Goal: Task Accomplishment & Management: Manage account settings

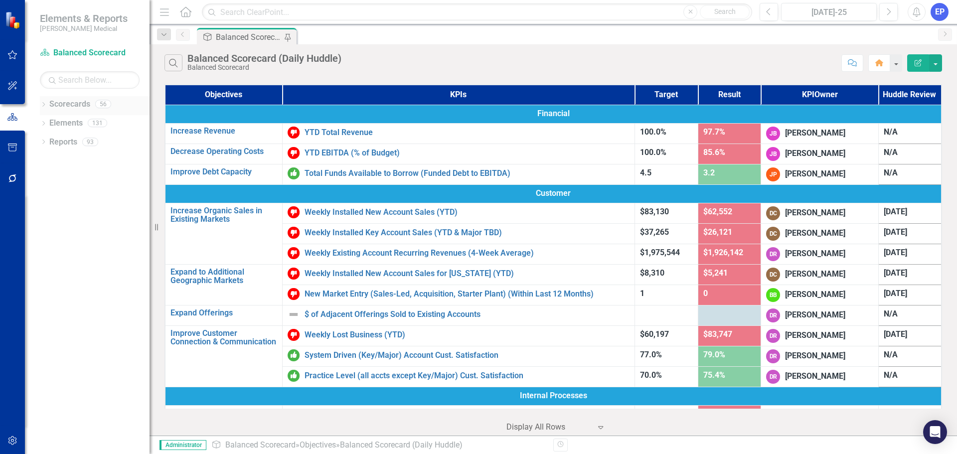
click at [40, 104] on icon "Dropdown" at bounding box center [43, 105] width 7 height 5
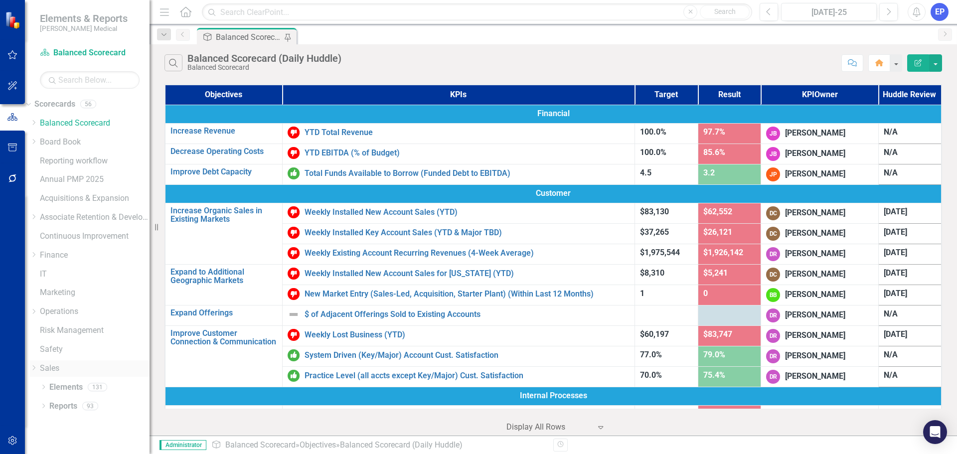
click at [37, 366] on icon "Dropdown" at bounding box center [33, 368] width 7 height 6
click at [63, 368] on link "Sales" at bounding box center [95, 368] width 110 height 11
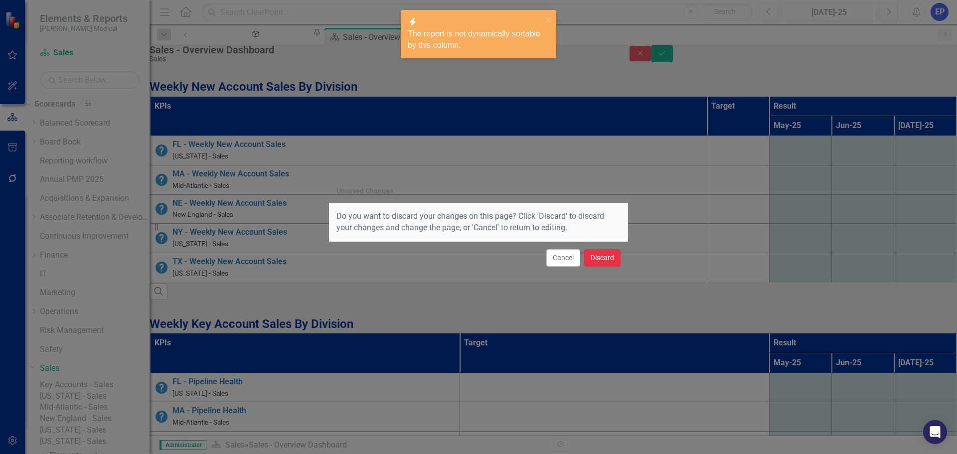
click at [605, 262] on button "Discard" at bounding box center [602, 257] width 36 height 17
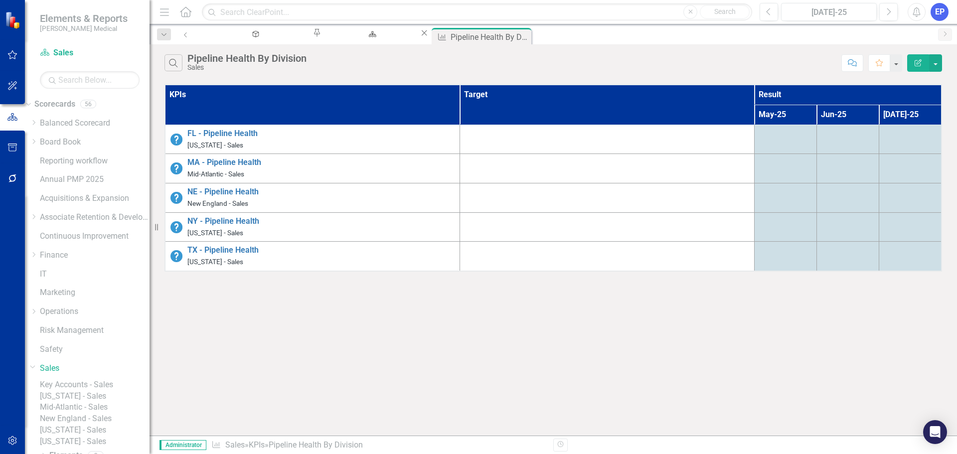
click at [918, 63] on icon "Edit Report" at bounding box center [918, 62] width 9 height 7
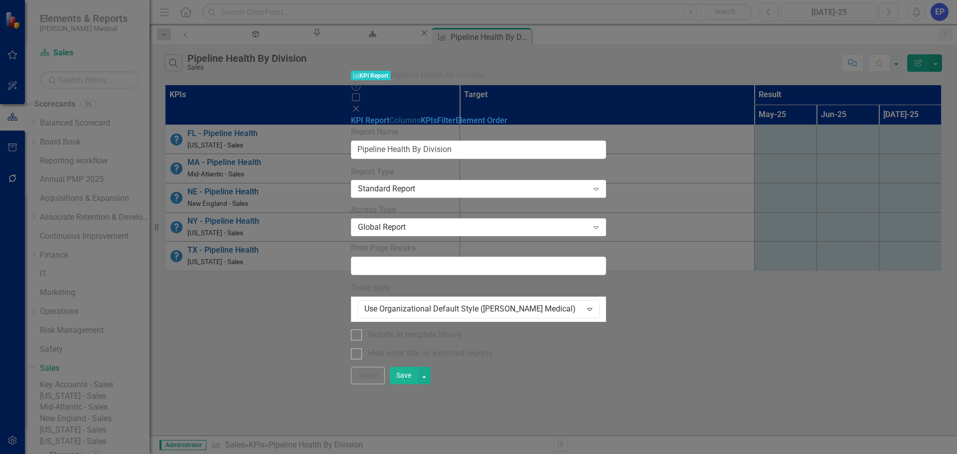
click at [389, 116] on link "Columns" at bounding box center [404, 120] width 31 height 9
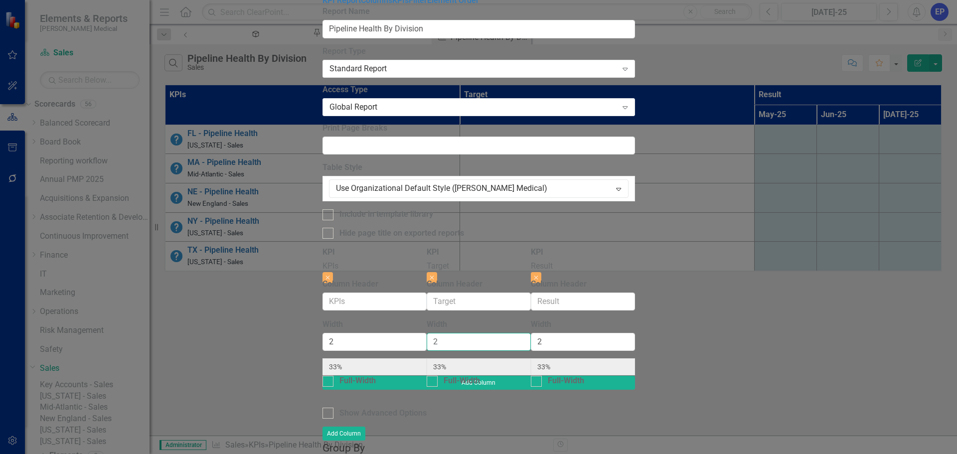
type input "1"
type input "40%"
type input "20%"
type input "40%"
type input "1"
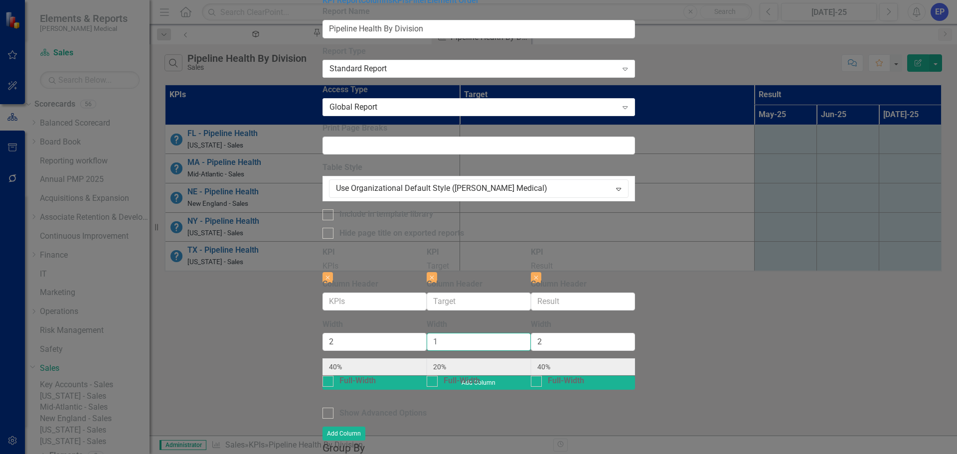
click at [531, 333] on input "1" at bounding box center [479, 342] width 104 height 18
radio input "true"
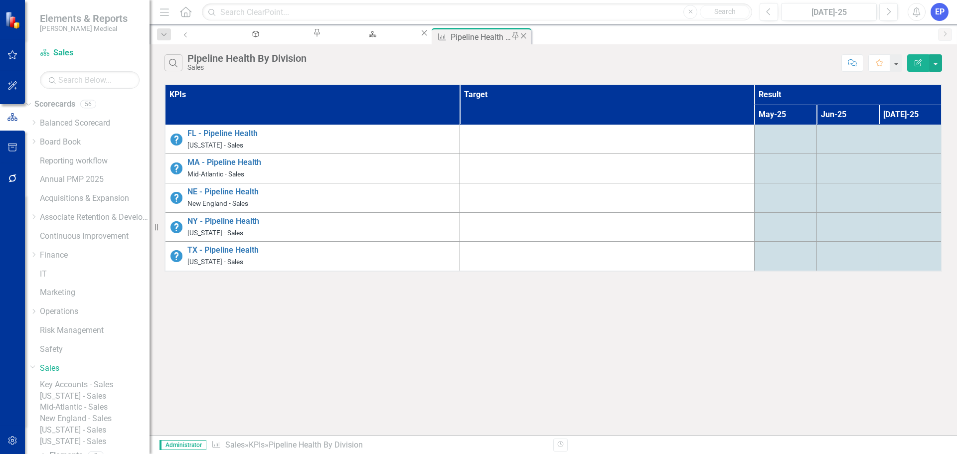
click at [518, 36] on icon "Close" at bounding box center [523, 36] width 10 height 8
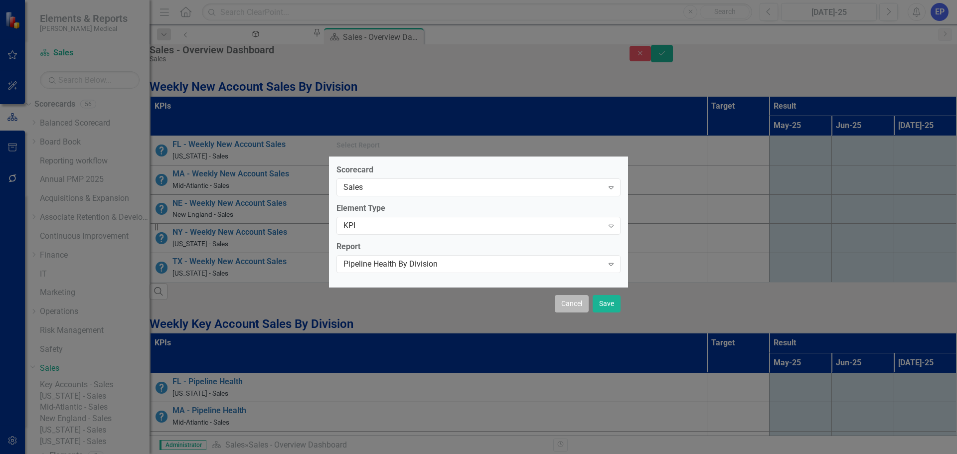
click at [567, 304] on button "Cancel" at bounding box center [572, 303] width 34 height 17
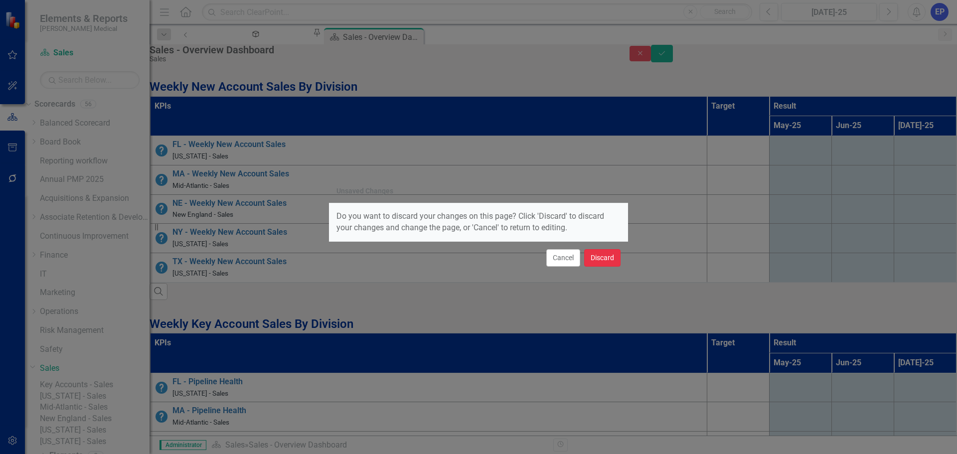
click at [597, 261] on button "Discard" at bounding box center [602, 257] width 36 height 17
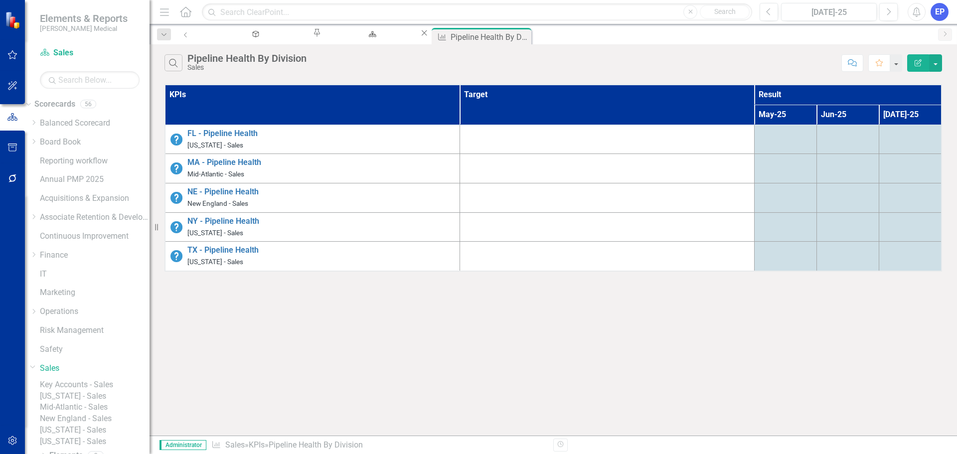
click at [923, 66] on button "Edit Report" at bounding box center [918, 62] width 22 height 17
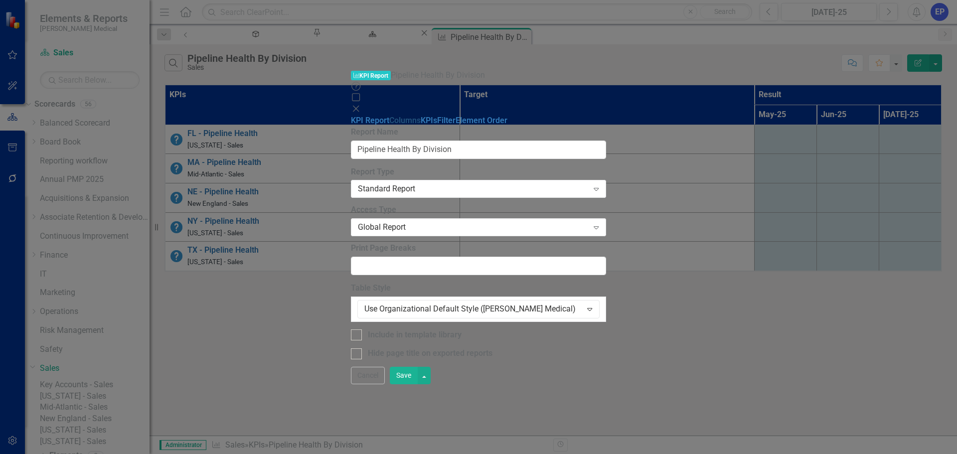
click at [389, 116] on link "Columns" at bounding box center [404, 120] width 31 height 9
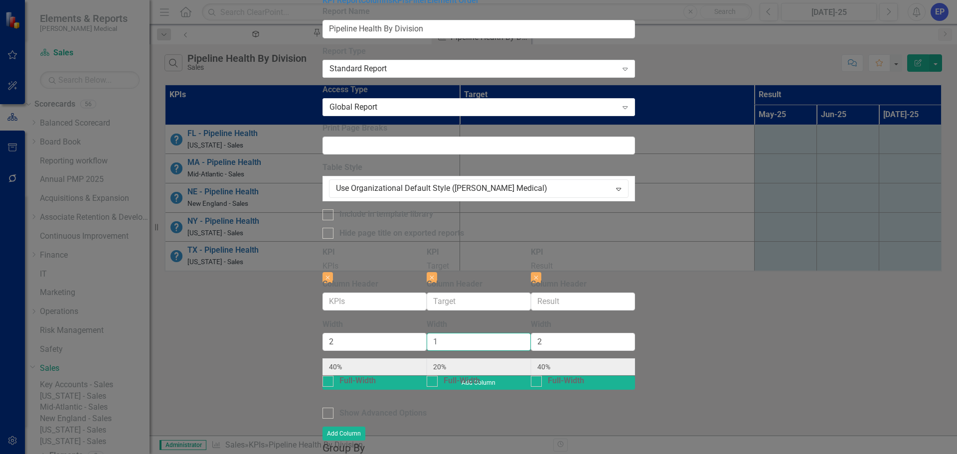
type input "2"
type input "33%"
type input "2"
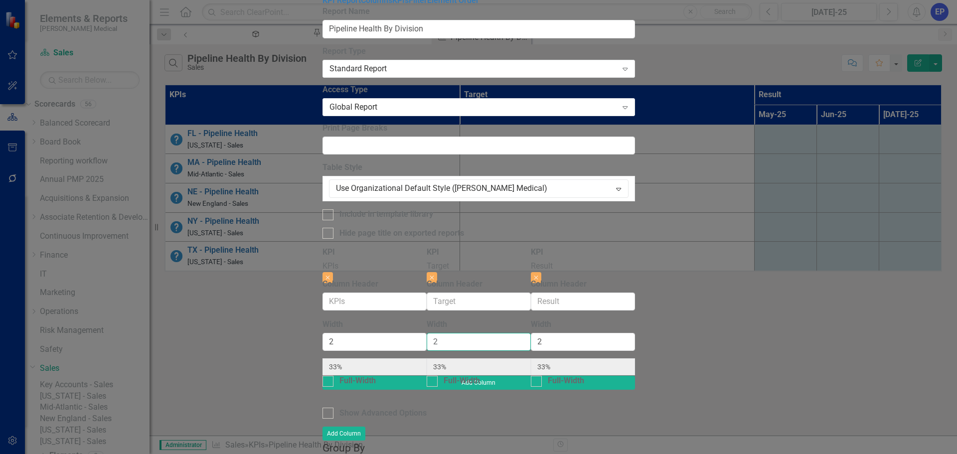
click at [531, 333] on input "2" at bounding box center [479, 342] width 104 height 18
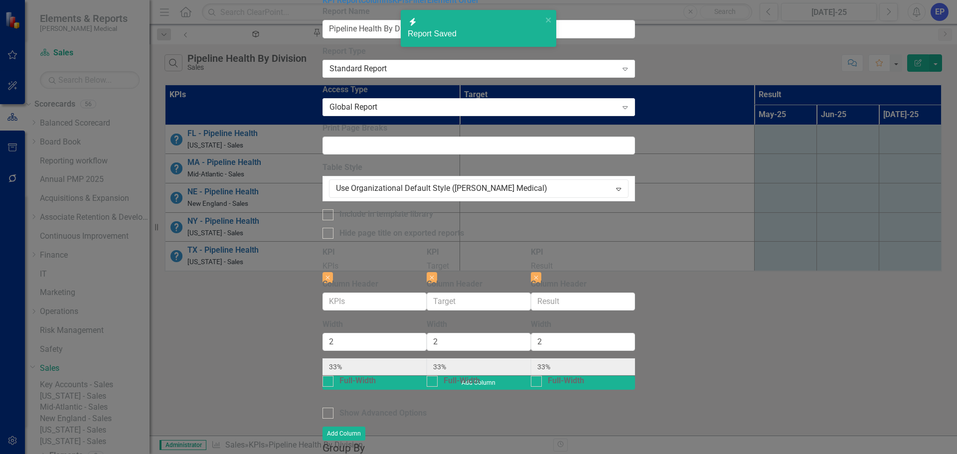
radio input "true"
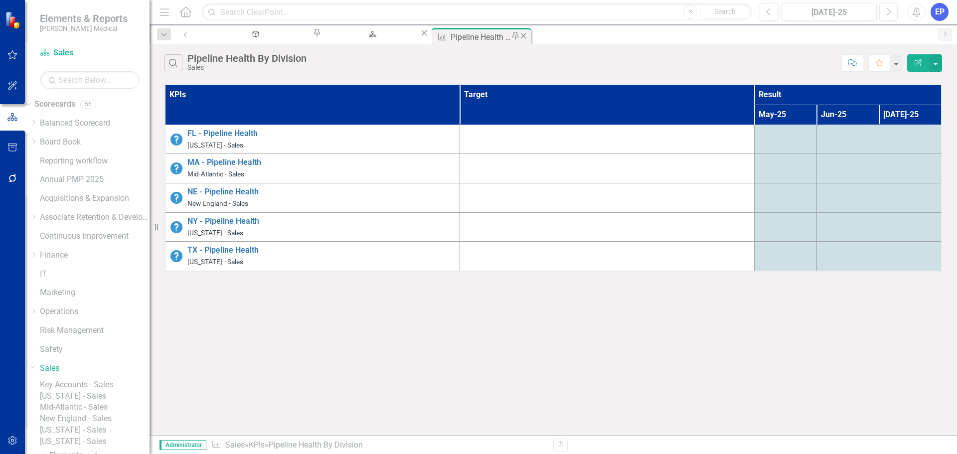
click at [521, 36] on icon at bounding box center [523, 35] width 5 height 5
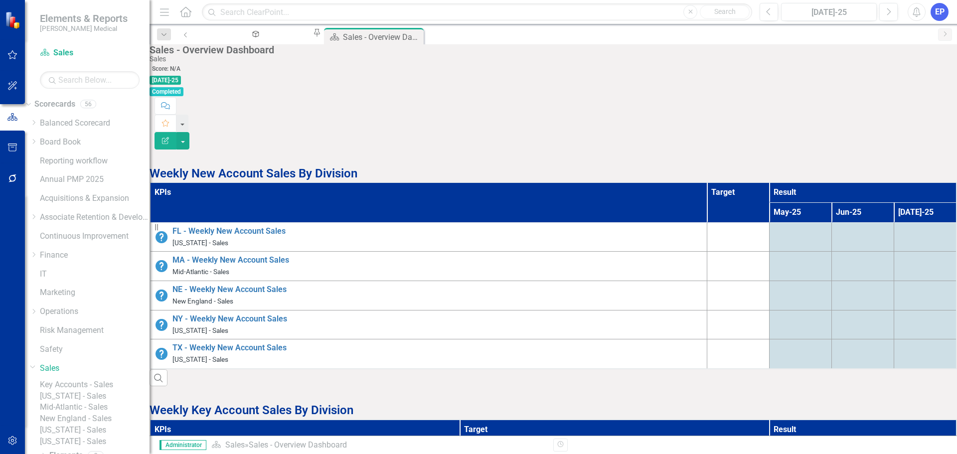
scroll to position [249, 0]
click at [460, 420] on th "Target" at bounding box center [615, 440] width 310 height 40
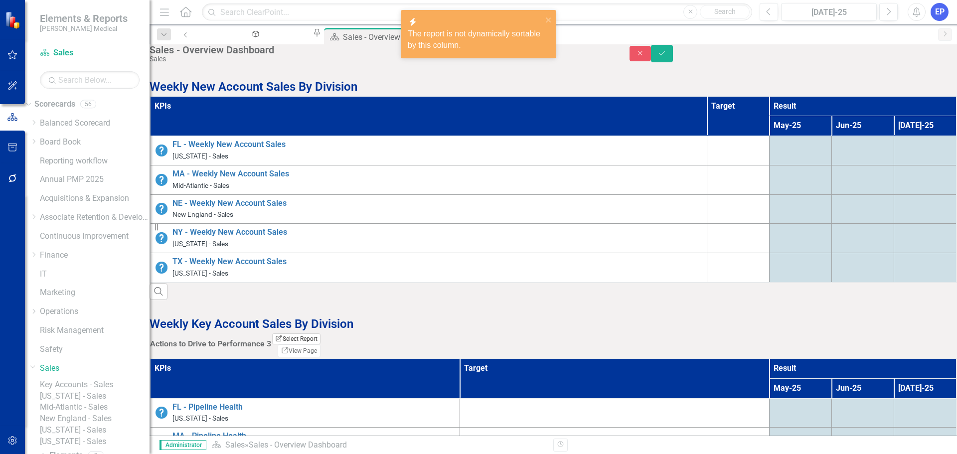
click at [320, 333] on button "Edit Report Select Report" at bounding box center [296, 338] width 48 height 11
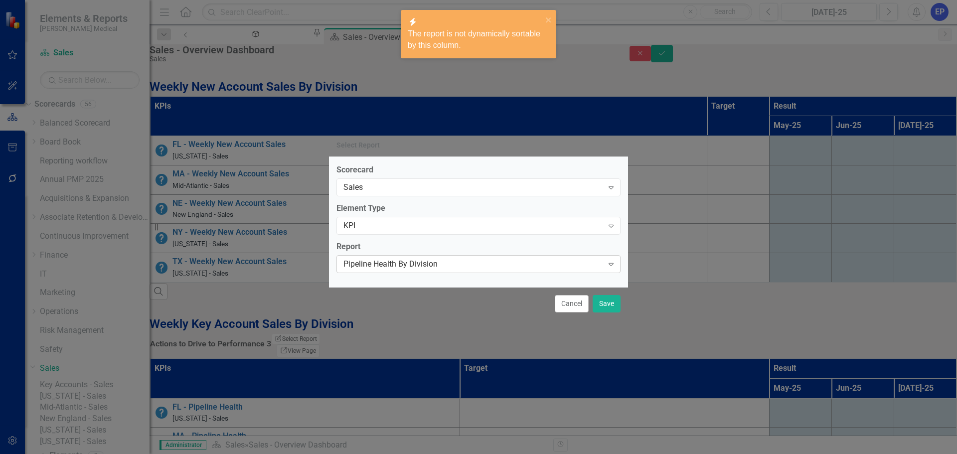
click at [457, 263] on div "Pipeline Health By Division" at bounding box center [473, 264] width 260 height 11
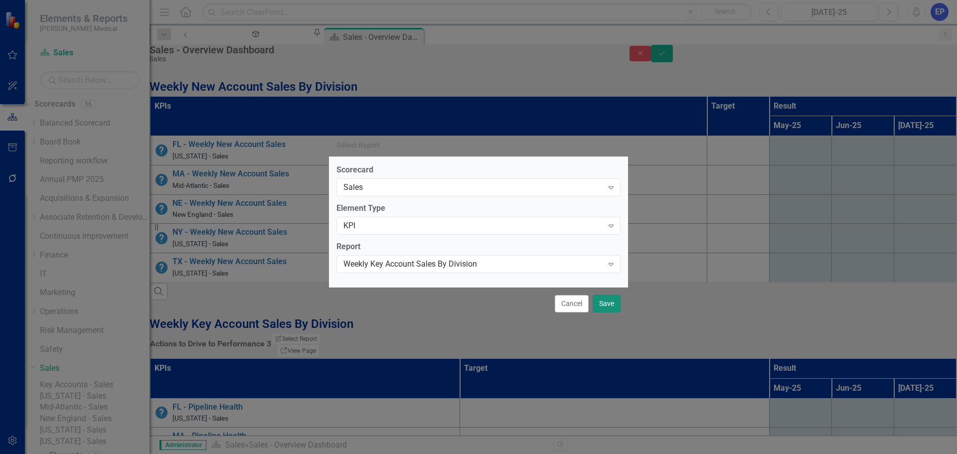
click at [603, 304] on button "Save" at bounding box center [607, 303] width 28 height 17
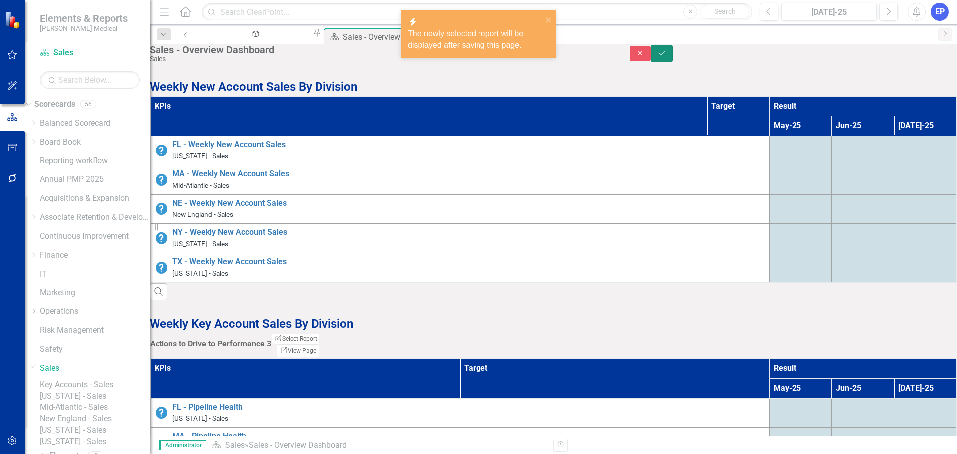
click at [673, 58] on button "Save" at bounding box center [662, 53] width 22 height 17
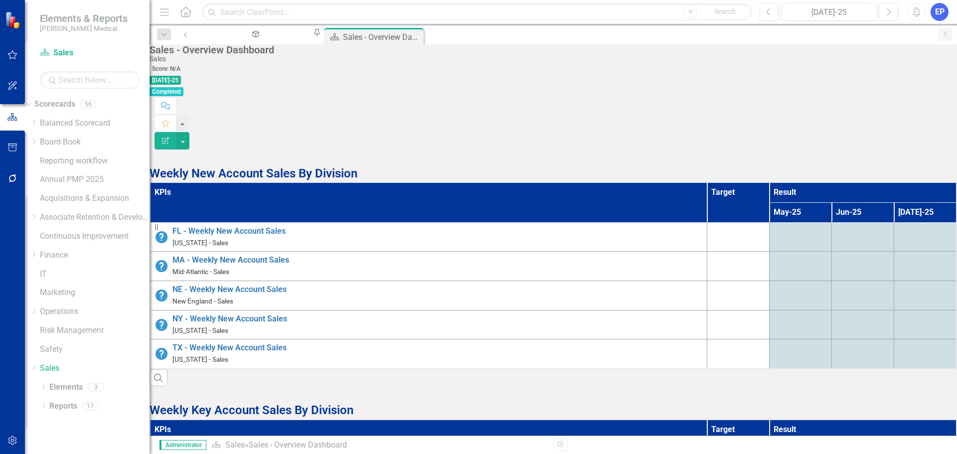
scroll to position [0, 0]
click at [37, 369] on icon "Dropdown" at bounding box center [33, 368] width 7 height 6
click at [97, 402] on link "[US_STATE] - Sales" at bounding box center [95, 396] width 110 height 11
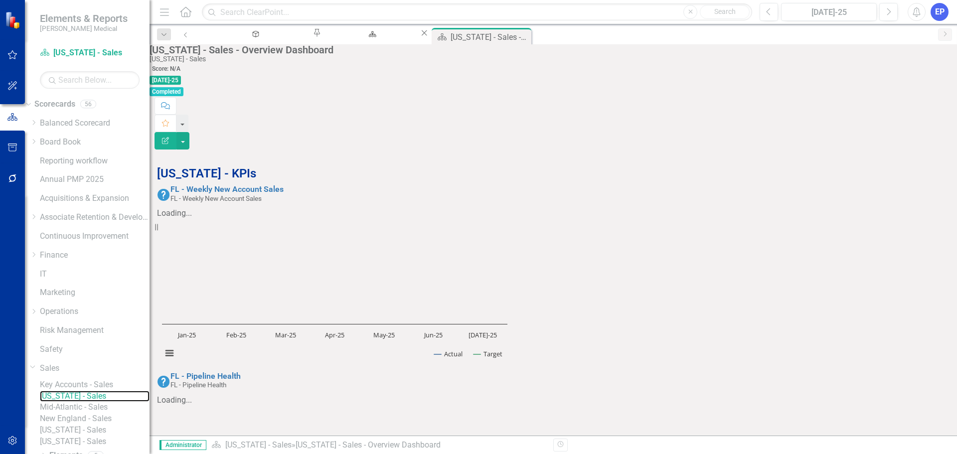
scroll to position [696, 0]
click at [102, 413] on link "Mid-Atlantic - Sales" at bounding box center [95, 407] width 110 height 11
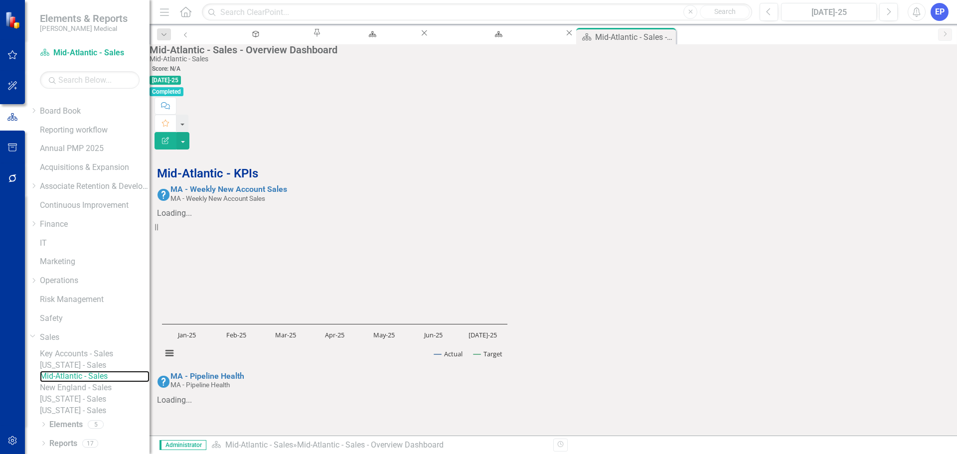
scroll to position [76, 0]
click at [98, 382] on link "New England - Sales" at bounding box center [95, 387] width 110 height 11
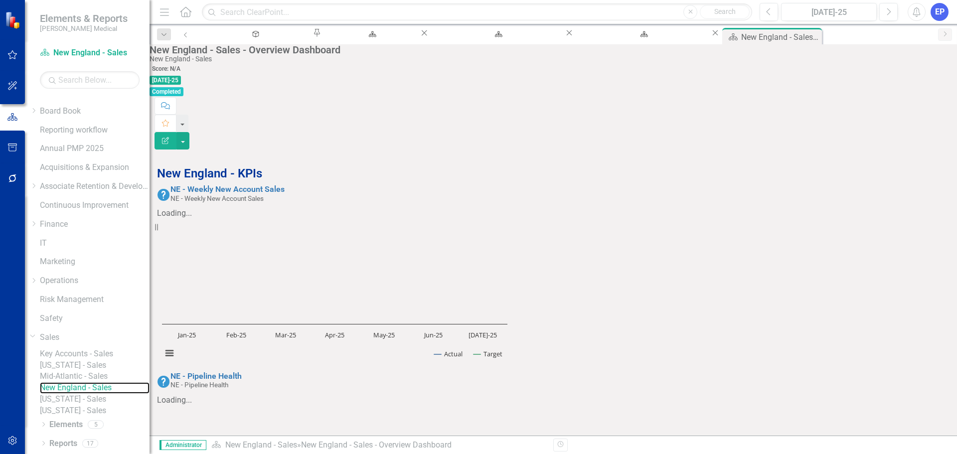
scroll to position [696, 0]
click at [82, 394] on link "[US_STATE] - Sales" at bounding box center [95, 399] width 110 height 11
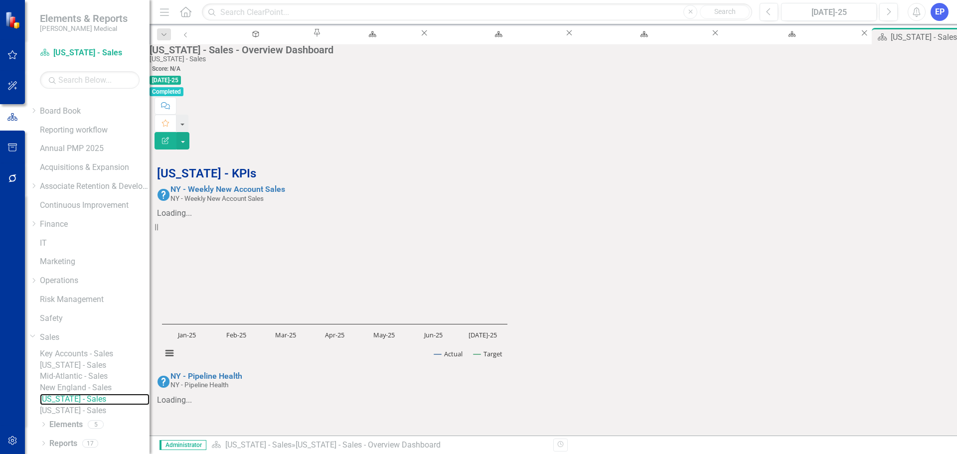
scroll to position [696, 0]
click at [78, 405] on link "[US_STATE] - Sales" at bounding box center [95, 410] width 110 height 11
click at [0, 0] on icon "Close" at bounding box center [0, 0] width 0 height 0
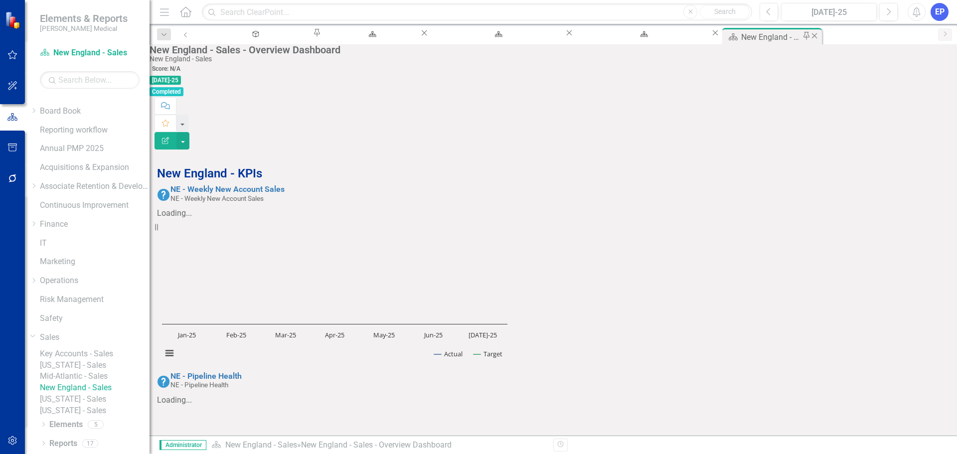
click at [809, 37] on icon "Close" at bounding box center [814, 36] width 10 height 8
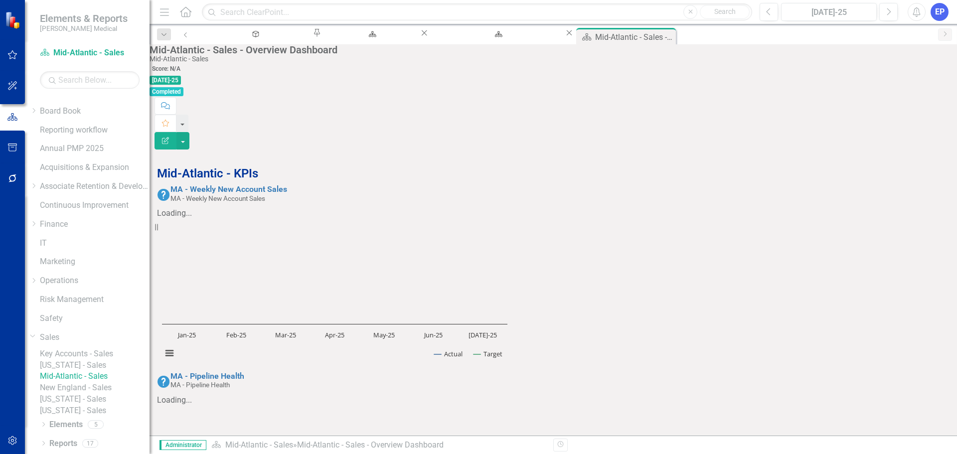
click at [0, 0] on icon "Close" at bounding box center [0, 0] width 0 height 0
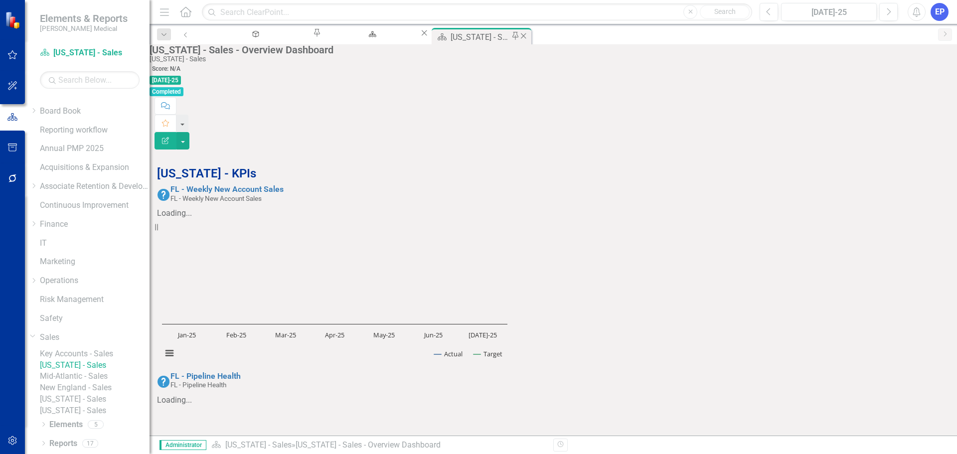
click at [518, 37] on icon "Close" at bounding box center [523, 36] width 10 height 8
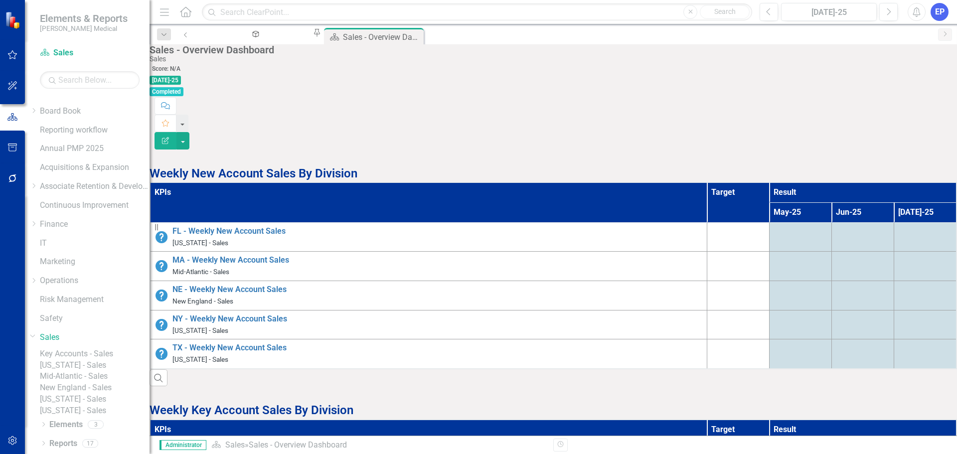
click at [483, 163] on p "Weekly New Account Sales By Division" at bounding box center [553, 172] width 807 height 19
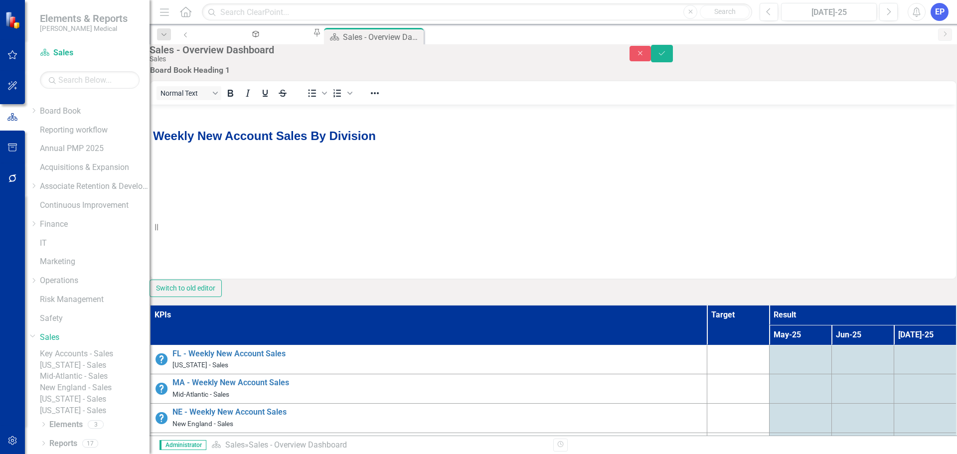
scroll to position [498, 0]
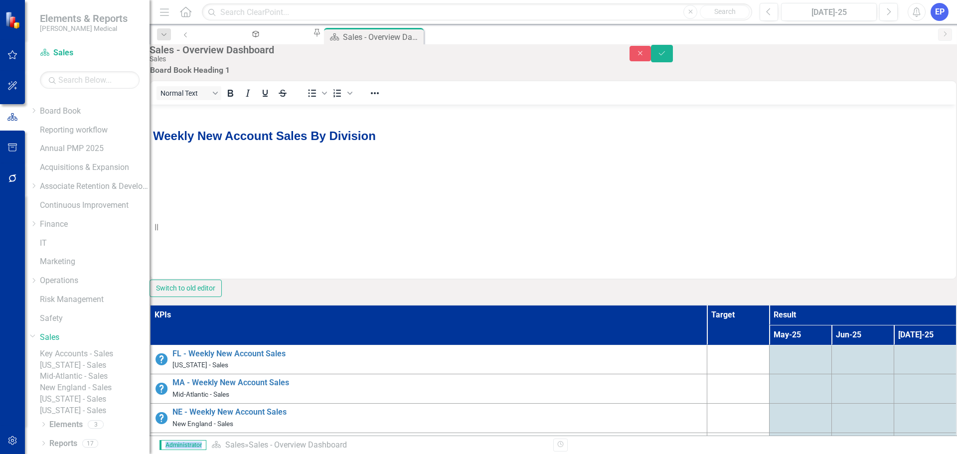
click at [645, 57] on icon "Close" at bounding box center [640, 53] width 9 height 7
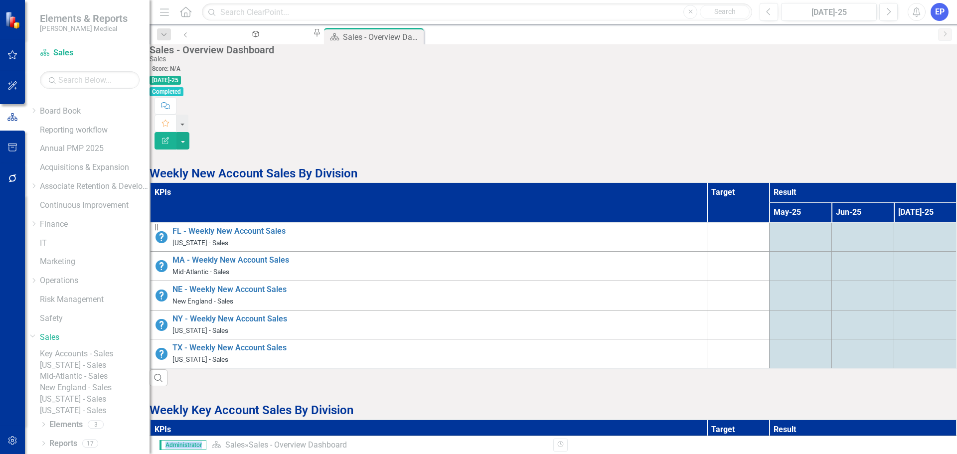
scroll to position [505, 0]
click at [411, 38] on icon "Close" at bounding box center [416, 36] width 10 height 8
